Goal: Transaction & Acquisition: Purchase product/service

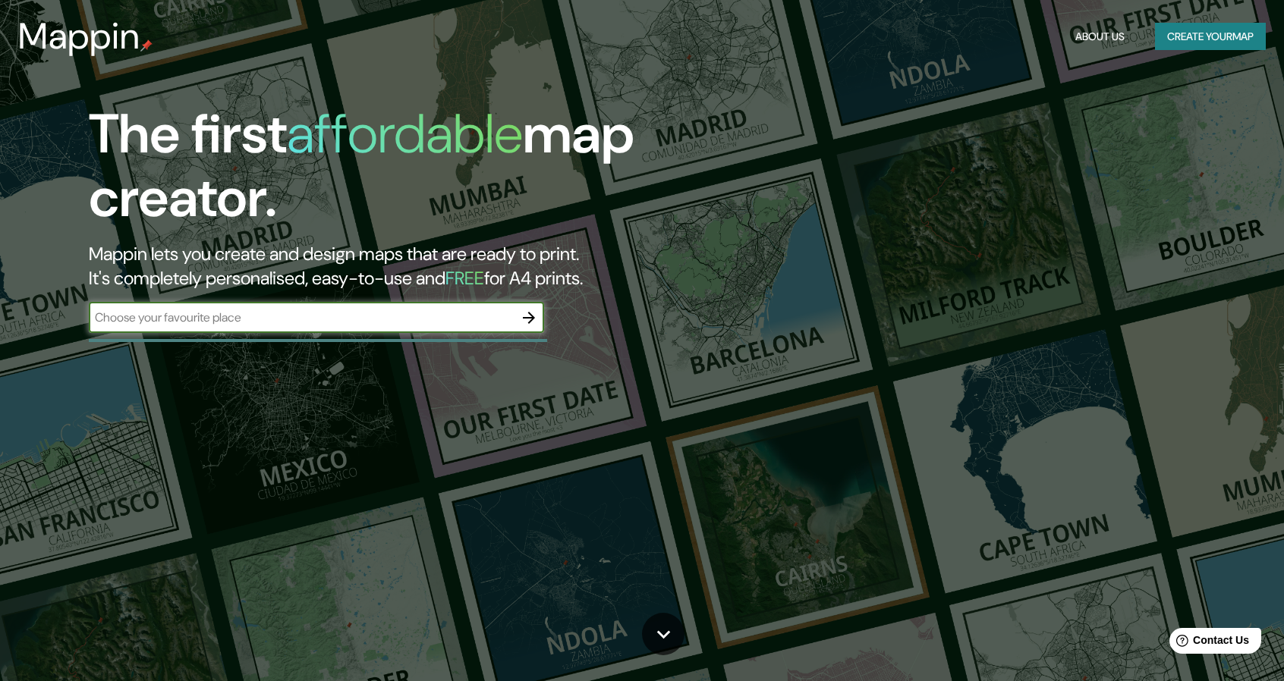
click at [357, 324] on input "text" at bounding box center [301, 317] width 425 height 17
type input "[GEOGRAPHIC_DATA], [GEOGRAPHIC_DATA]"
click at [529, 315] on icon "button" at bounding box center [529, 318] width 18 height 18
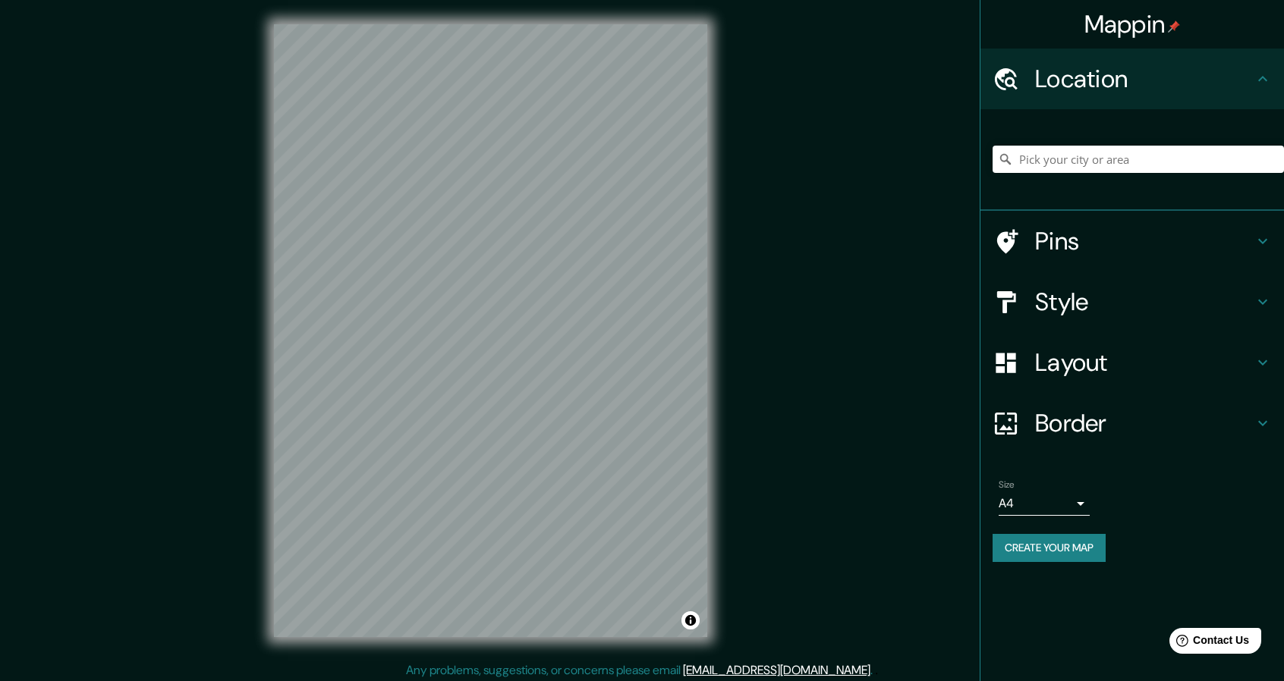
click at [1050, 318] on div "Style" at bounding box center [1131, 302] width 303 height 61
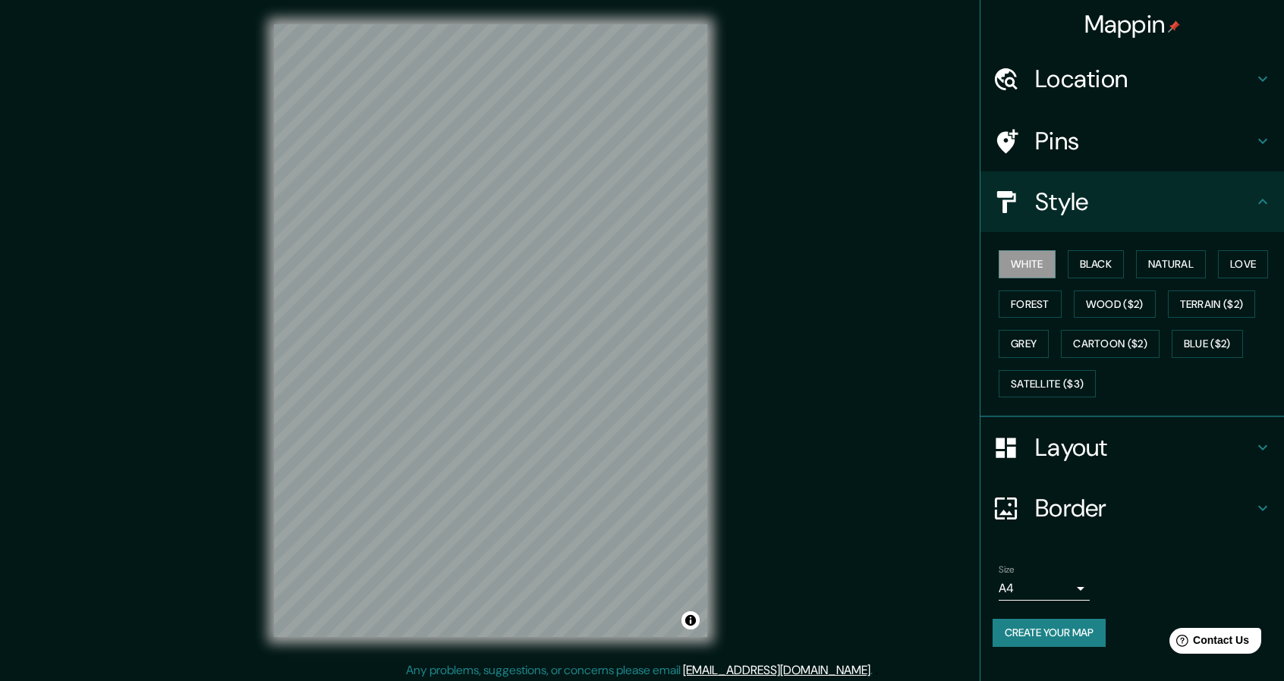
drag, startPoint x: 1120, startPoint y: 221, endPoint x: 1115, endPoint y: 335, distance: 113.9
click at [1120, 220] on div "Style" at bounding box center [1131, 201] width 303 height 61
click at [1099, 450] on h4 "Layout" at bounding box center [1144, 447] width 218 height 30
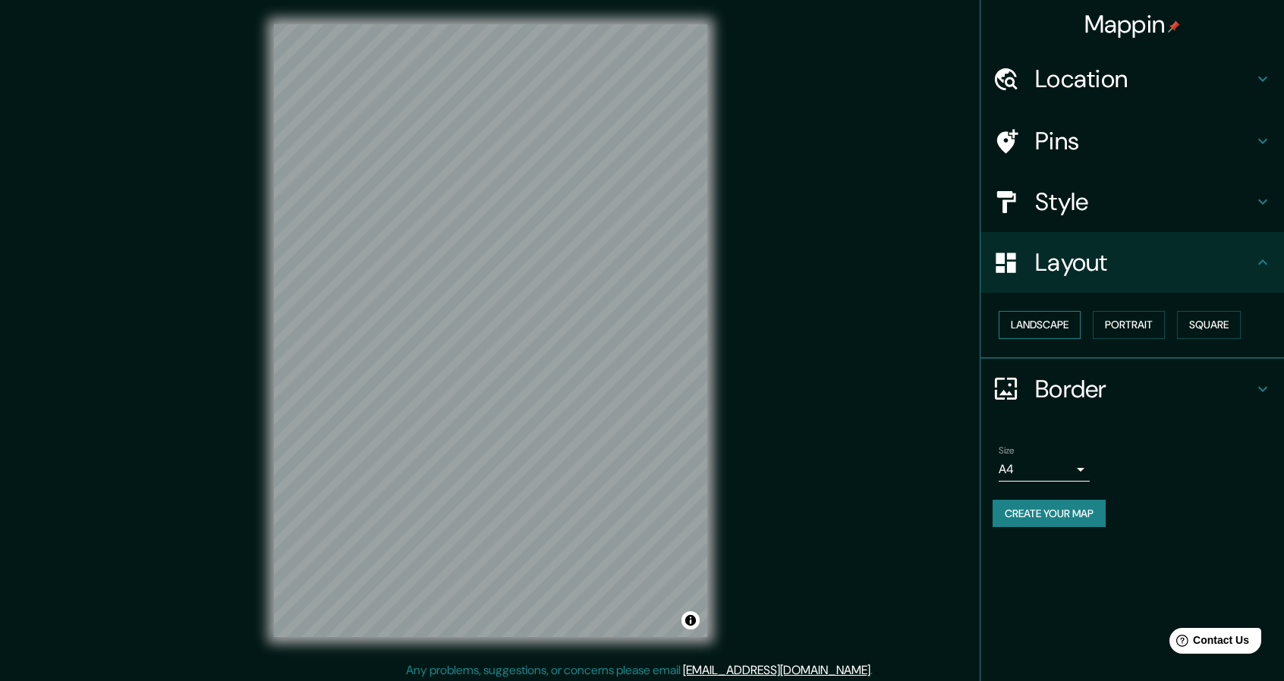
click at [1071, 325] on button "Landscape" at bounding box center [1039, 325] width 82 height 28
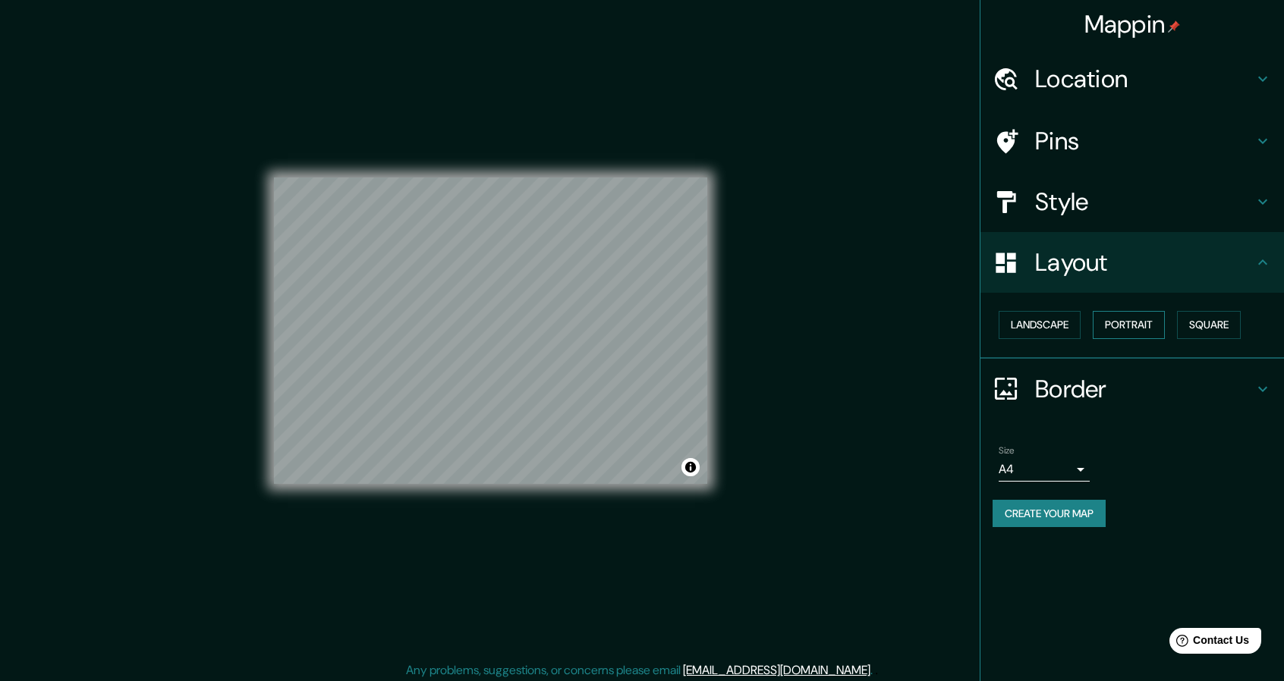
click at [1159, 325] on button "Portrait" at bounding box center [1128, 325] width 72 height 28
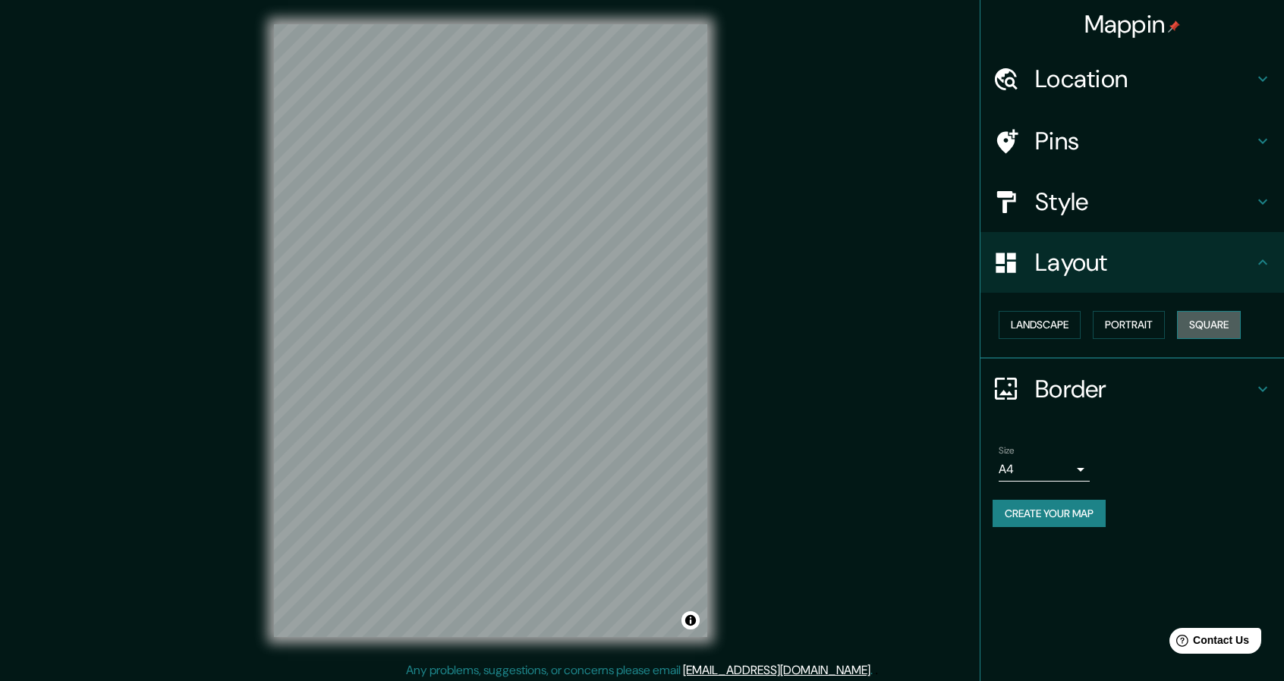
click at [1224, 324] on button "Square" at bounding box center [1209, 325] width 64 height 28
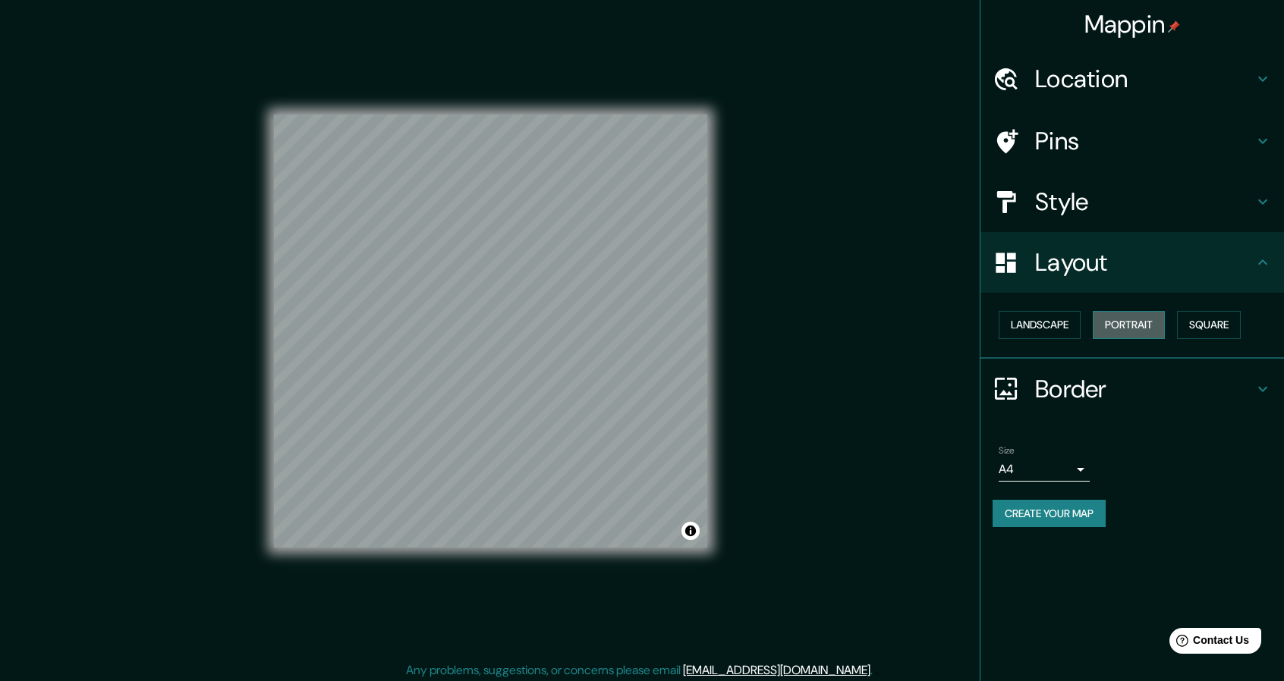
click at [1141, 322] on button "Portrait" at bounding box center [1128, 325] width 72 height 28
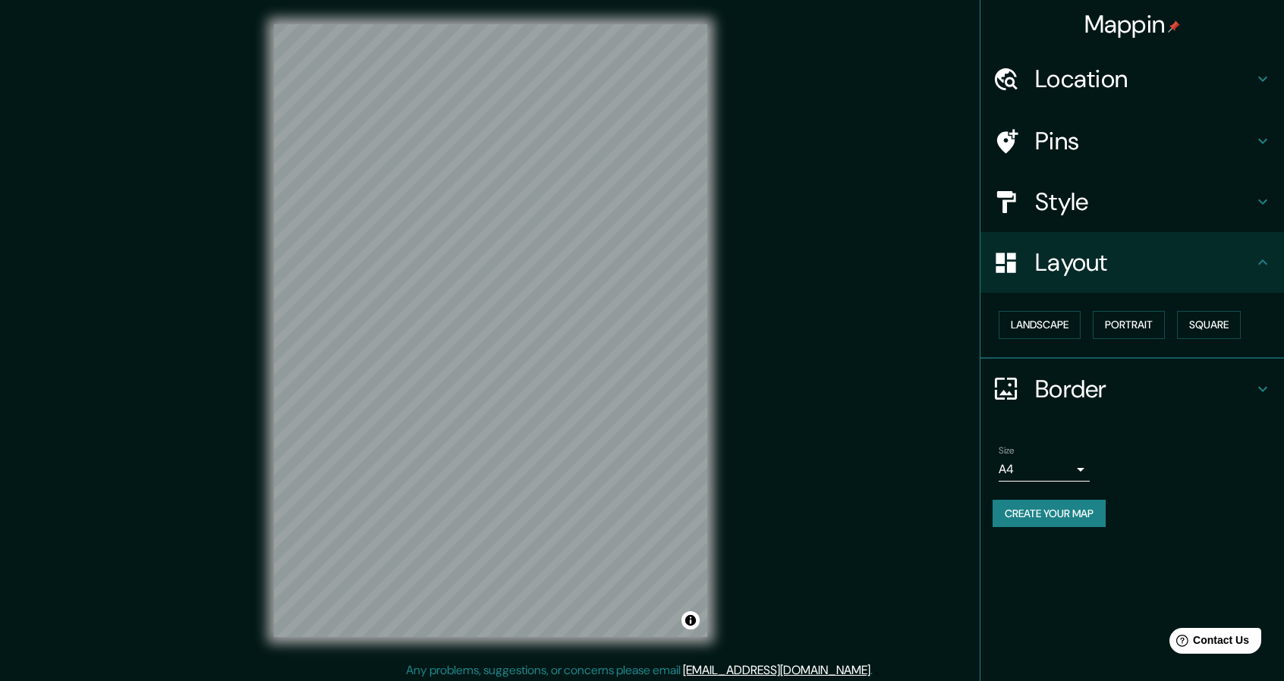
click at [1083, 471] on body "Mappin Location Pins Style Layout Landscape Portrait Square Border Choose a bor…" at bounding box center [642, 340] width 1284 height 681
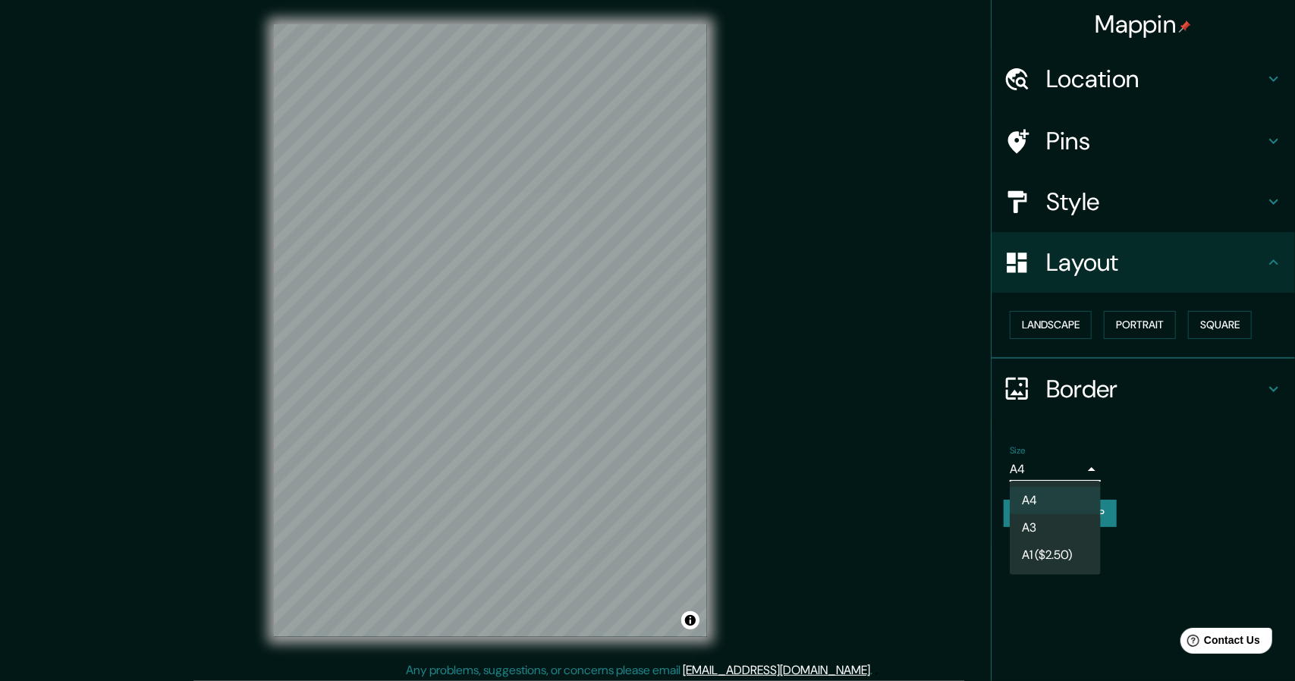
click at [1075, 525] on li "A3" at bounding box center [1055, 527] width 91 height 27
type input "a4"
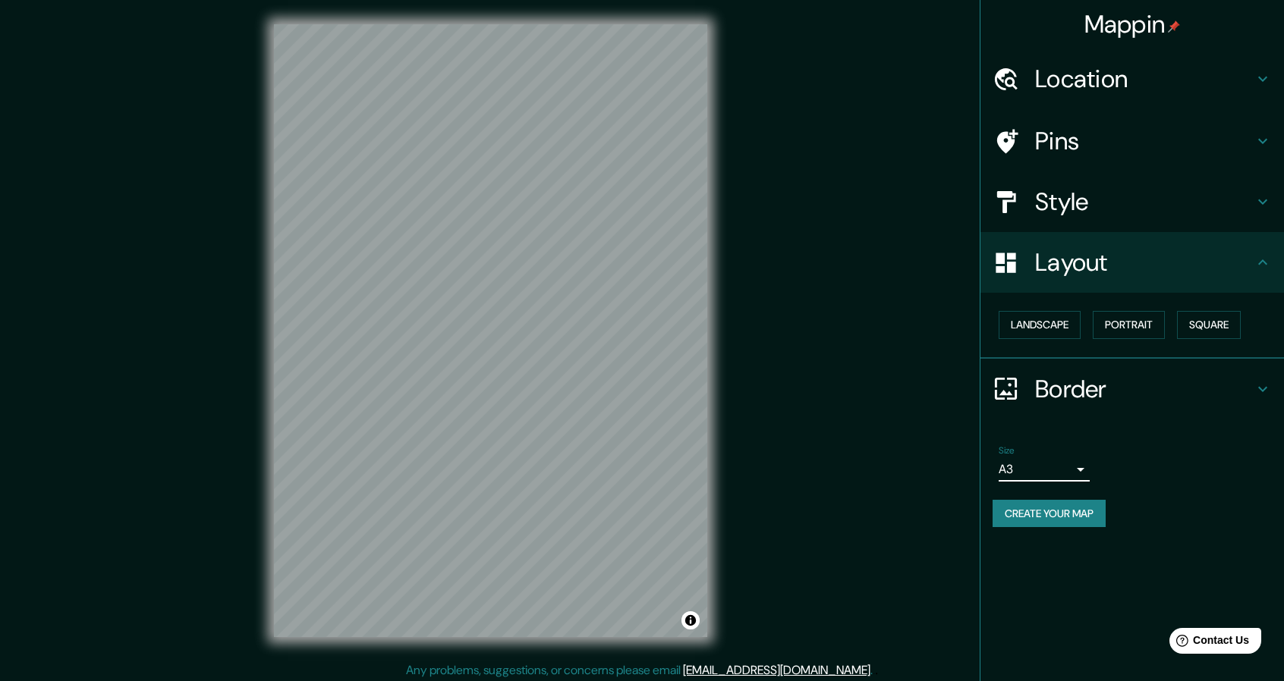
click at [1173, 332] on div "Landscape [GEOGRAPHIC_DATA]" at bounding box center [1137, 325] width 291 height 40
click at [1154, 335] on button "Portrait" at bounding box center [1128, 325] width 72 height 28
click at [1048, 325] on button "Landscape" at bounding box center [1039, 325] width 82 height 28
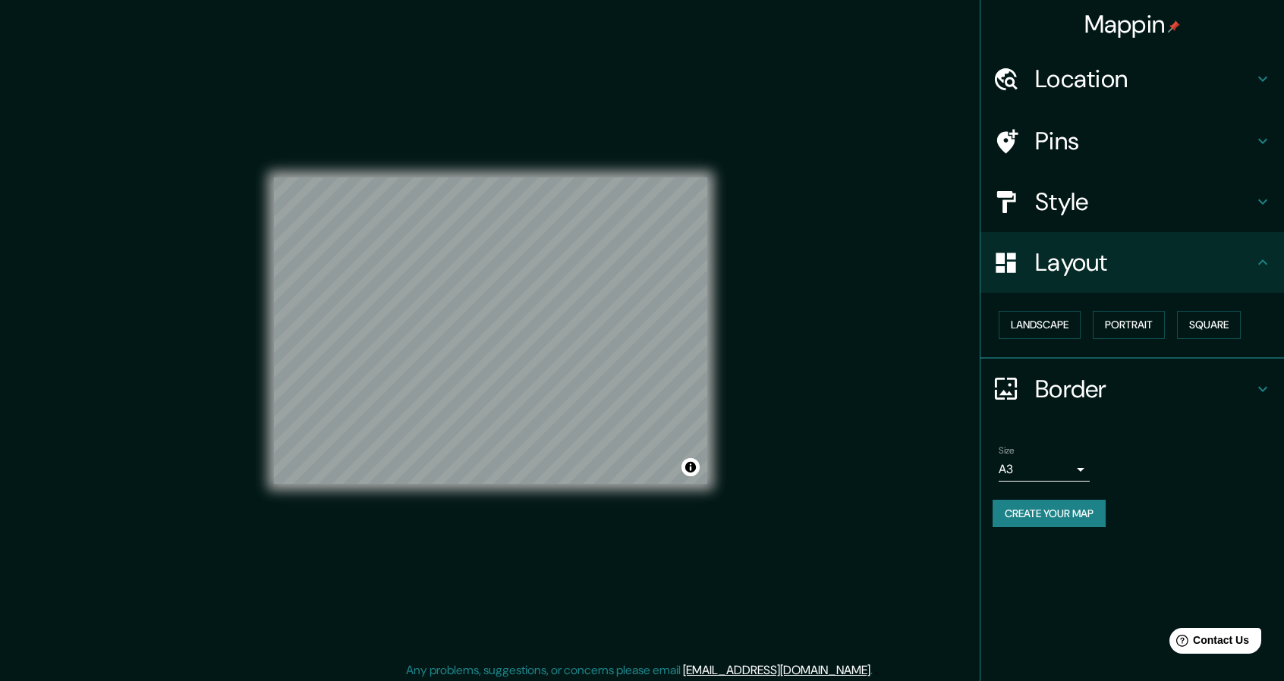
click at [1077, 152] on h4 "Pins" at bounding box center [1144, 141] width 218 height 30
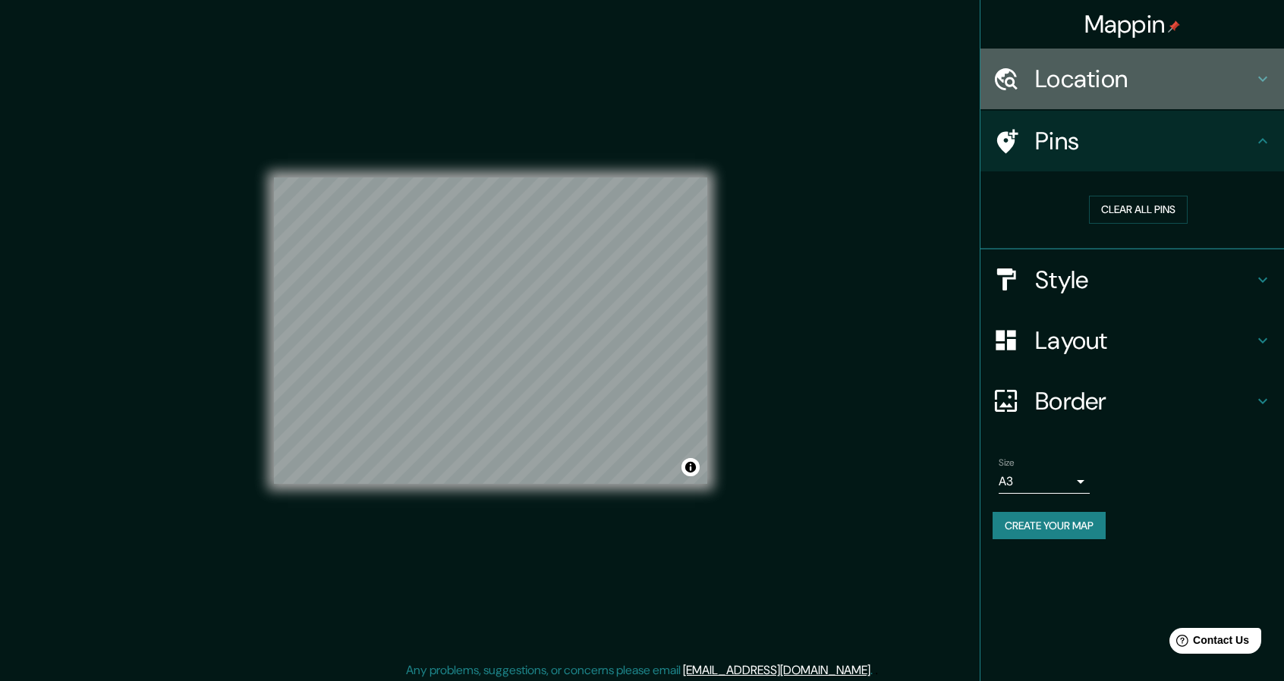
click at [1098, 77] on h4 "Location" at bounding box center [1144, 79] width 218 height 30
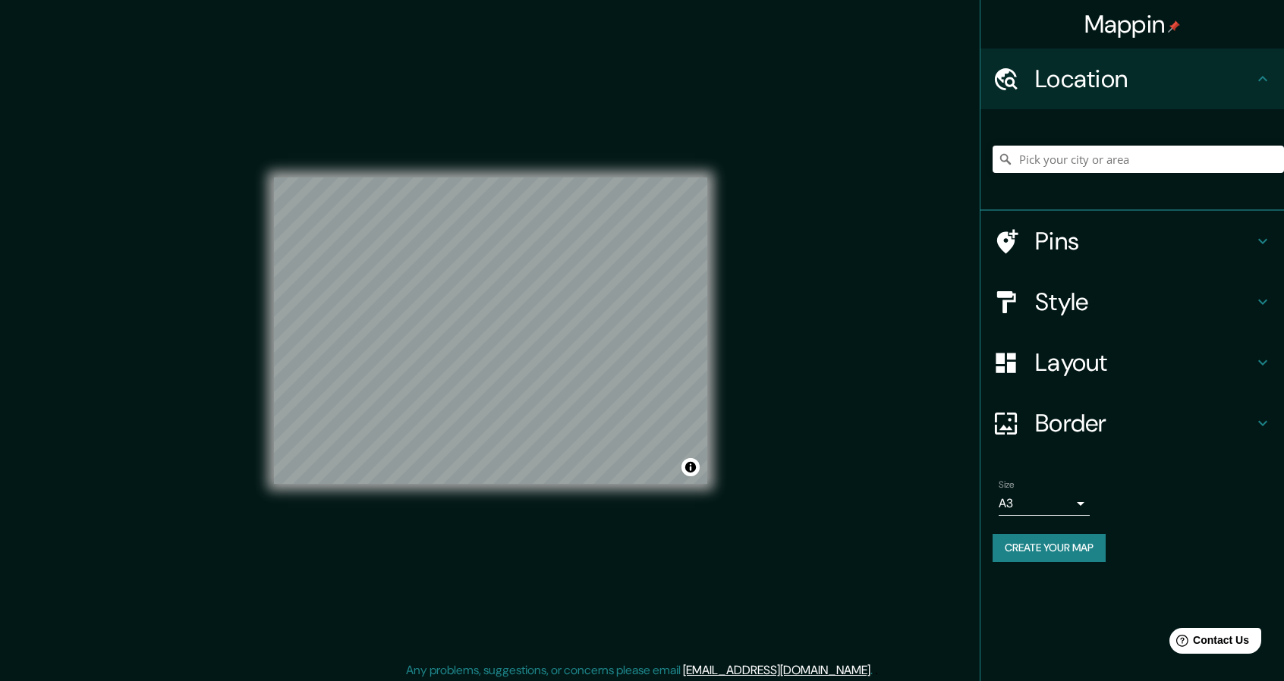
click at [1110, 303] on h4 "Style" at bounding box center [1144, 302] width 218 height 30
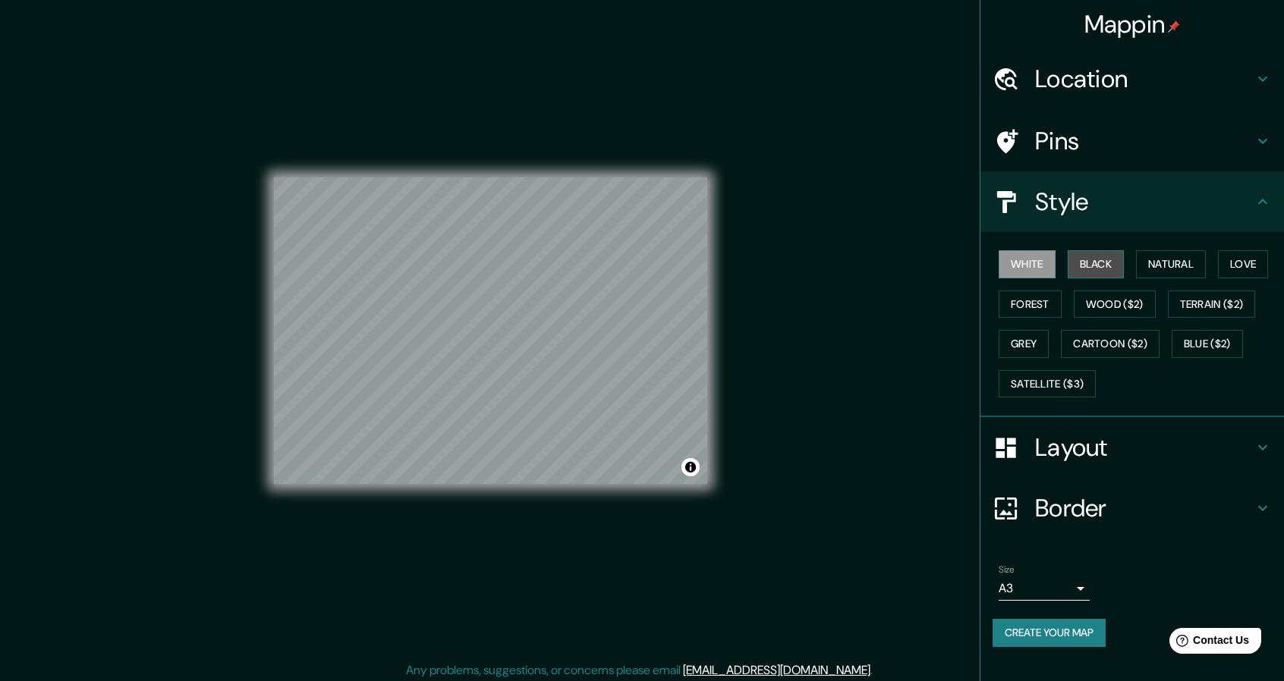
click at [1106, 272] on button "Black" at bounding box center [1095, 264] width 57 height 28
click at [1159, 268] on button "Natural" at bounding box center [1171, 264] width 70 height 28
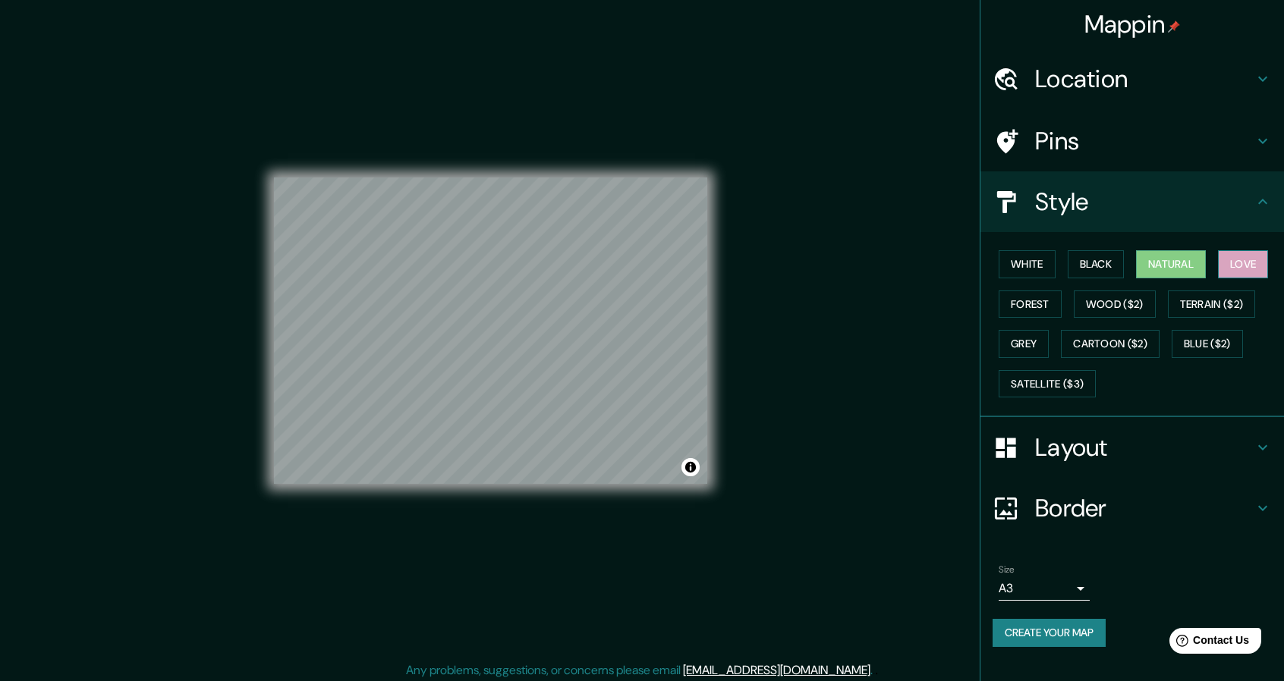
click at [1249, 254] on button "Love" at bounding box center [1243, 264] width 50 height 28
click at [1227, 285] on div "White Black Natural Love Forest Wood ($2) Terrain ($2) Grey Cartoon ($2) Blue (…" at bounding box center [1137, 323] width 291 height 159
click at [1223, 299] on button "Terrain ($2)" at bounding box center [1211, 305] width 88 height 28
click at [1123, 309] on button "Wood ($2)" at bounding box center [1114, 305] width 82 height 28
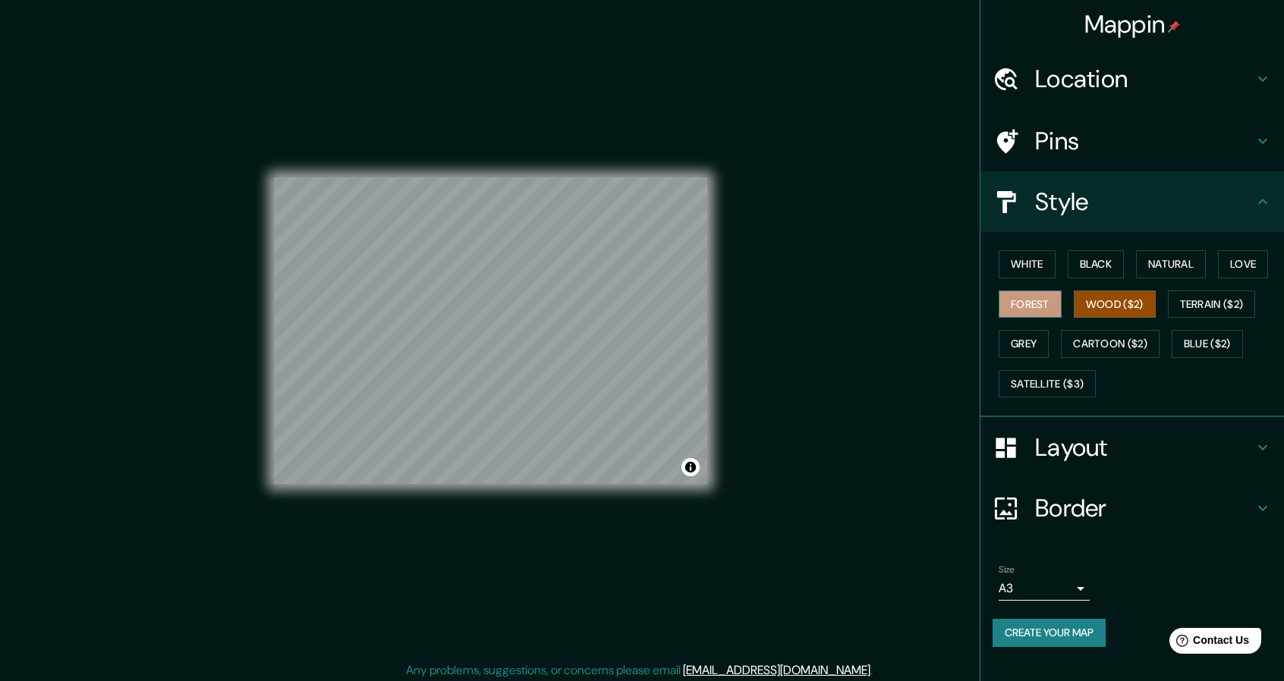
click at [1061, 303] on button "Forest" at bounding box center [1029, 305] width 63 height 28
click at [1039, 325] on div "White Black Natural Love Forest Wood ($2) Terrain ($2) Grey Cartoon ($2) Blue (…" at bounding box center [1137, 323] width 291 height 159
click at [1042, 339] on button "Grey" at bounding box center [1023, 344] width 50 height 28
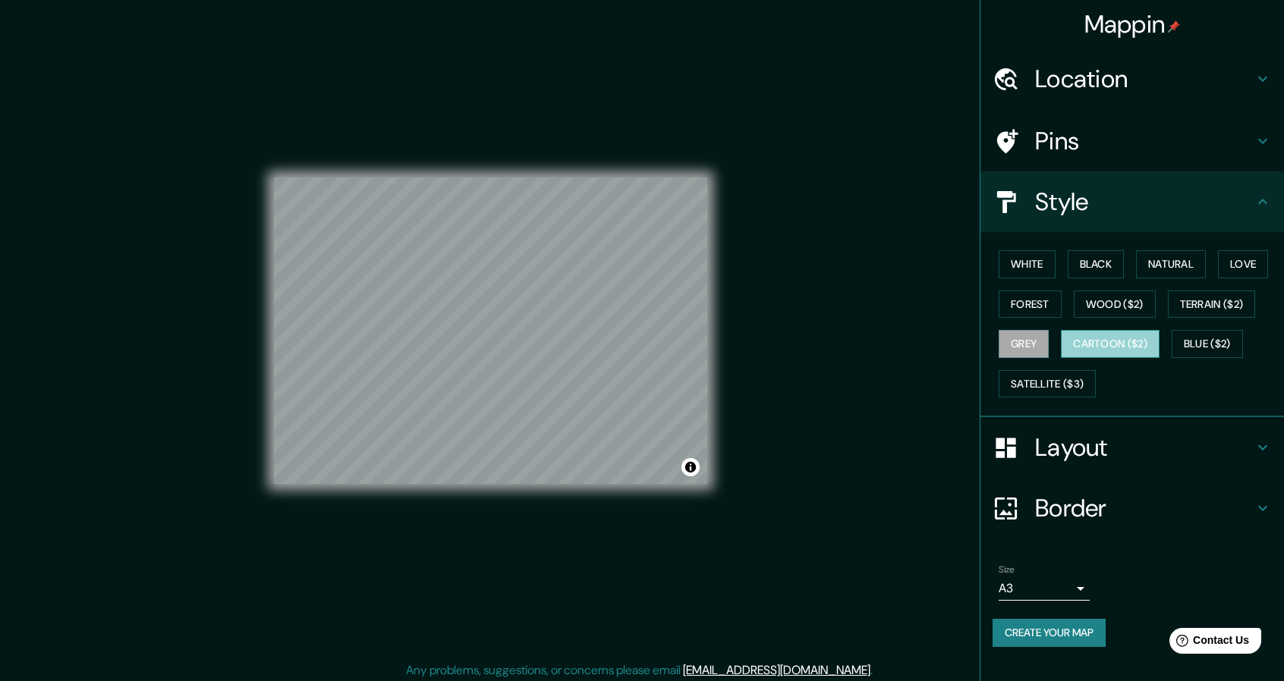
click at [1091, 338] on button "Cartoon ($2)" at bounding box center [1109, 344] width 99 height 28
click at [1186, 339] on button "Blue ($2)" at bounding box center [1206, 344] width 71 height 28
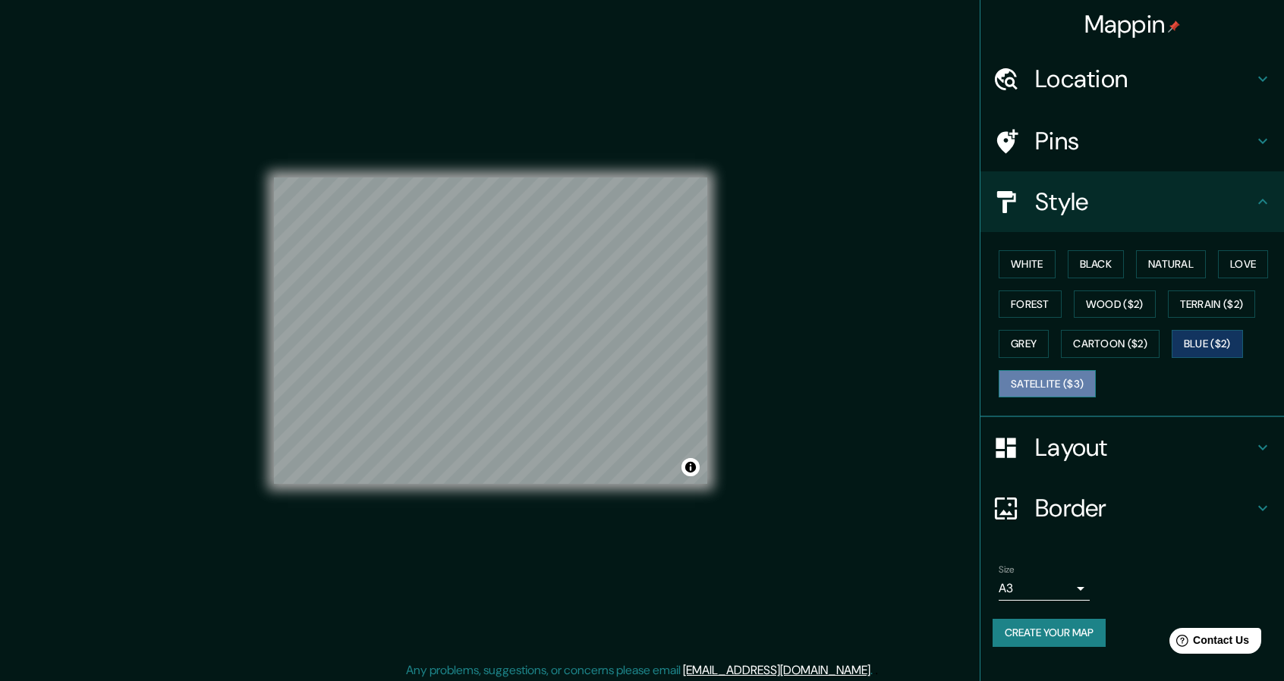
click at [1062, 379] on button "Satellite ($3)" at bounding box center [1046, 384] width 97 height 28
click at [1207, 338] on button "Blue ($2)" at bounding box center [1206, 344] width 71 height 28
click at [1050, 266] on button "White" at bounding box center [1026, 264] width 57 height 28
click at [1073, 265] on button "Black" at bounding box center [1095, 264] width 57 height 28
